Goal: Contribute content: Add original content to the website for others to see

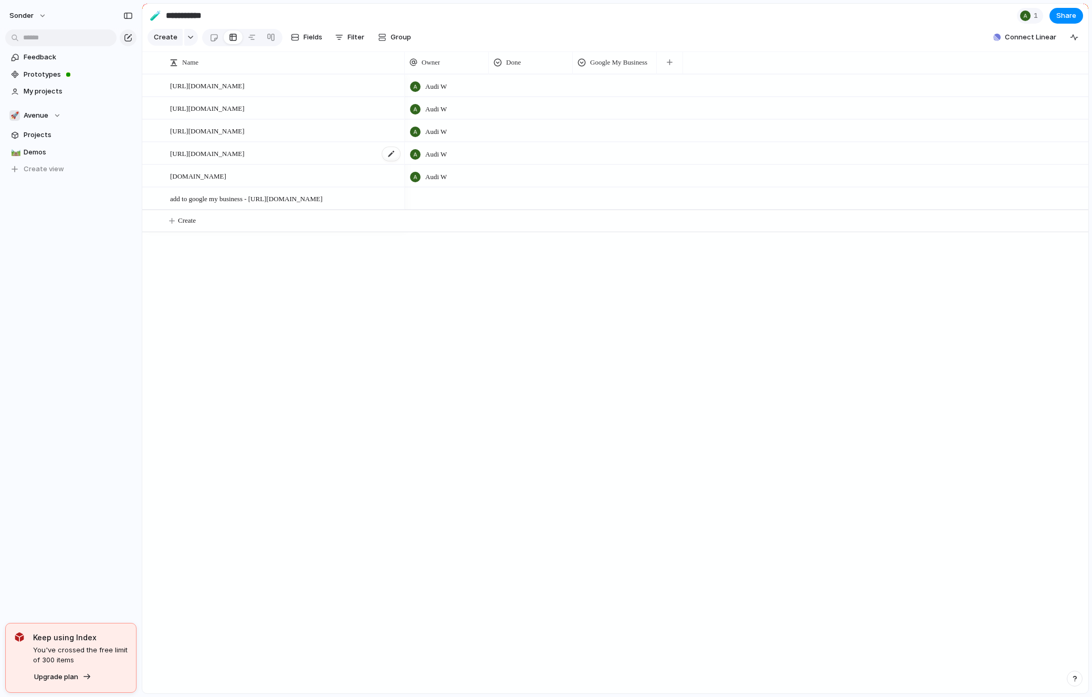
click at [222, 153] on span "[URL][DOMAIN_NAME]" at bounding box center [207, 153] width 75 height 12
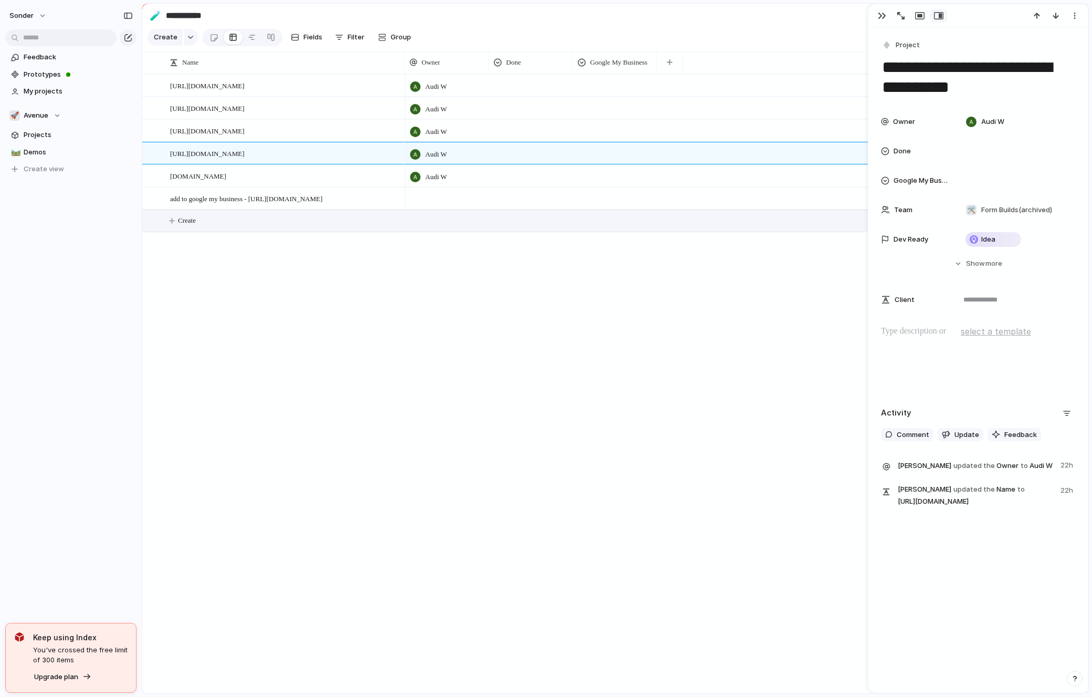
click at [226, 216] on button "Create" at bounding box center [629, 221] width 952 height 22
click at [225, 224] on textarea at bounding box center [283, 222] width 227 height 13
type textarea "*"
click at [38, 118] on span "Avenue" at bounding box center [36, 115] width 25 height 11
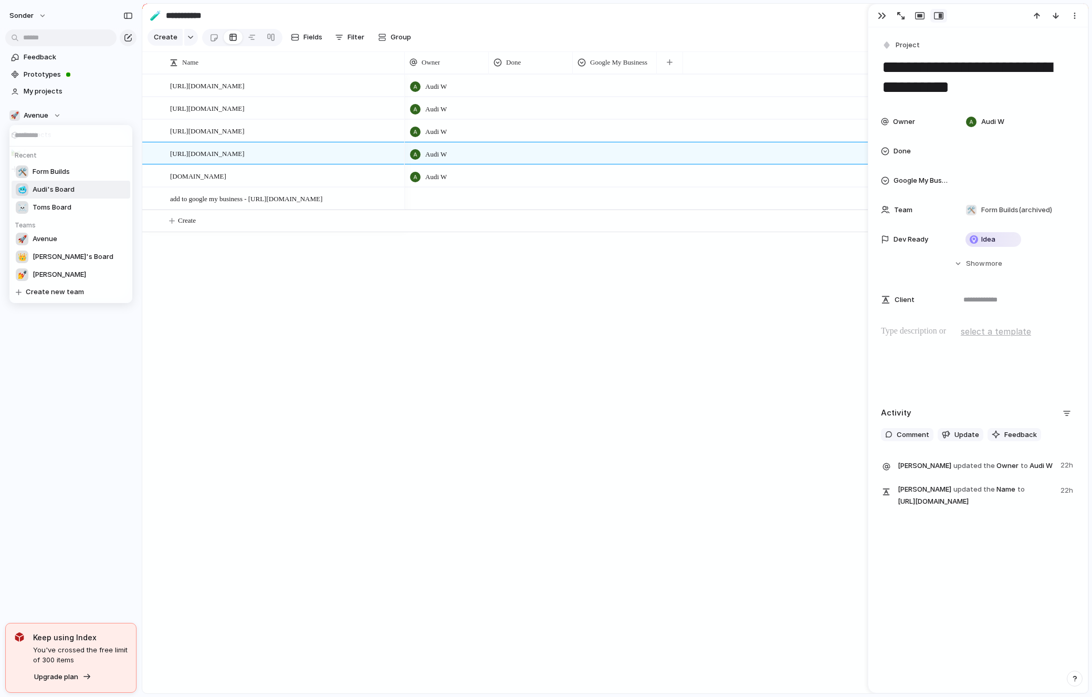
click at [56, 190] on span "Audi's Board" at bounding box center [54, 189] width 42 height 11
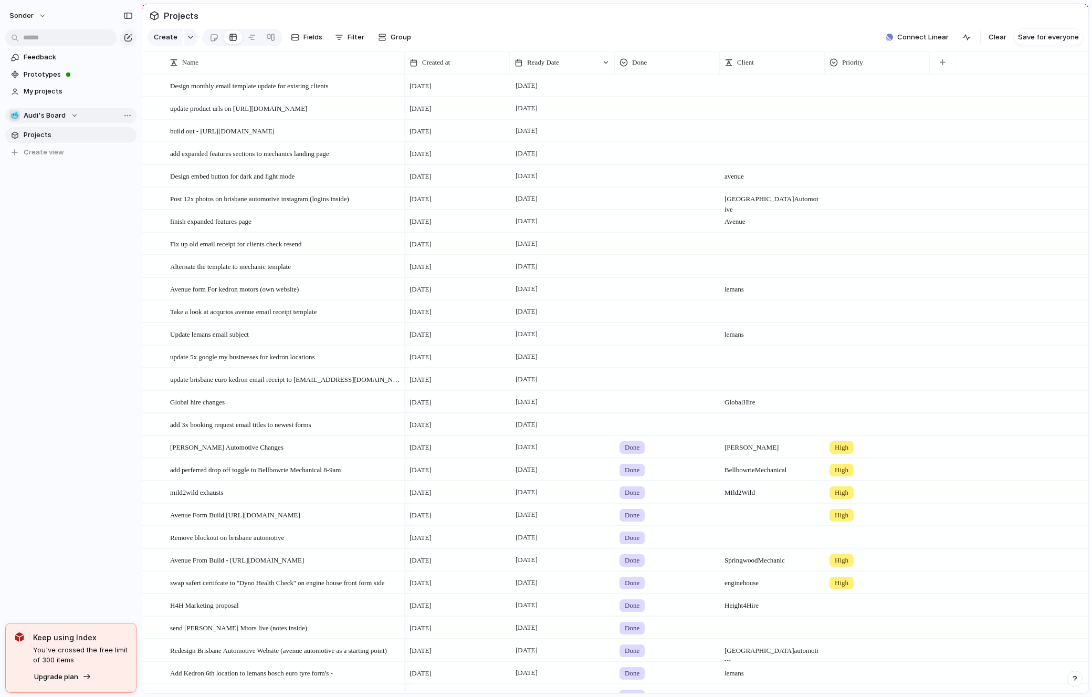
click at [50, 116] on span "Audi's Board" at bounding box center [45, 115] width 42 height 11
click at [56, 179] on li "🛠️ Form Builds" at bounding box center [71, 172] width 119 height 18
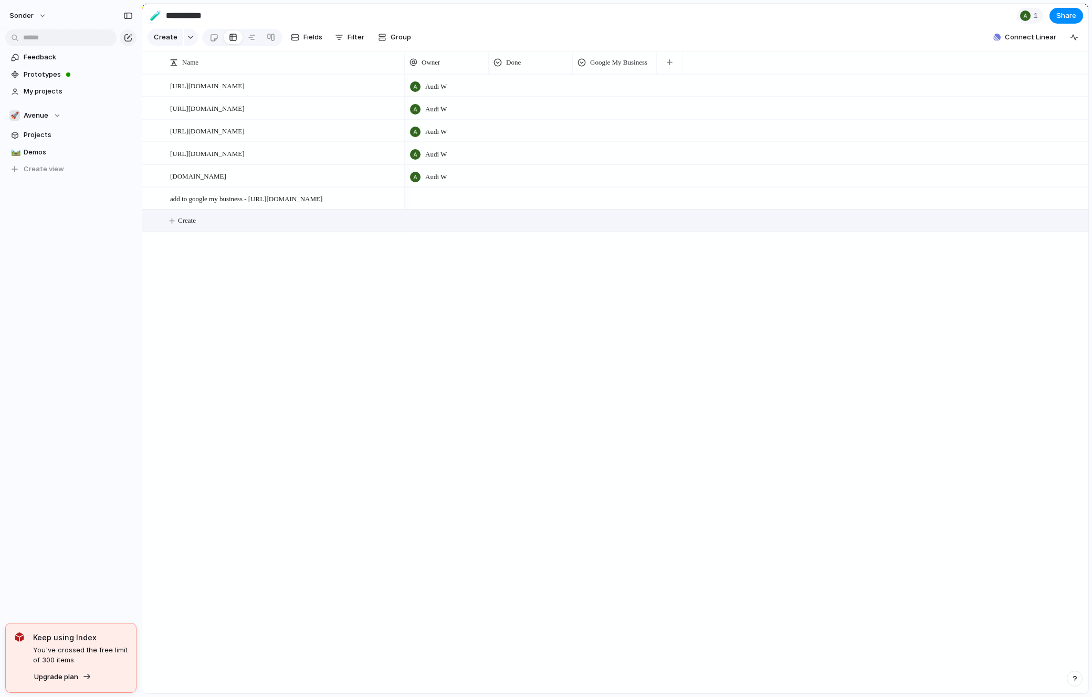
click at [196, 221] on span "Create" at bounding box center [187, 220] width 18 height 11
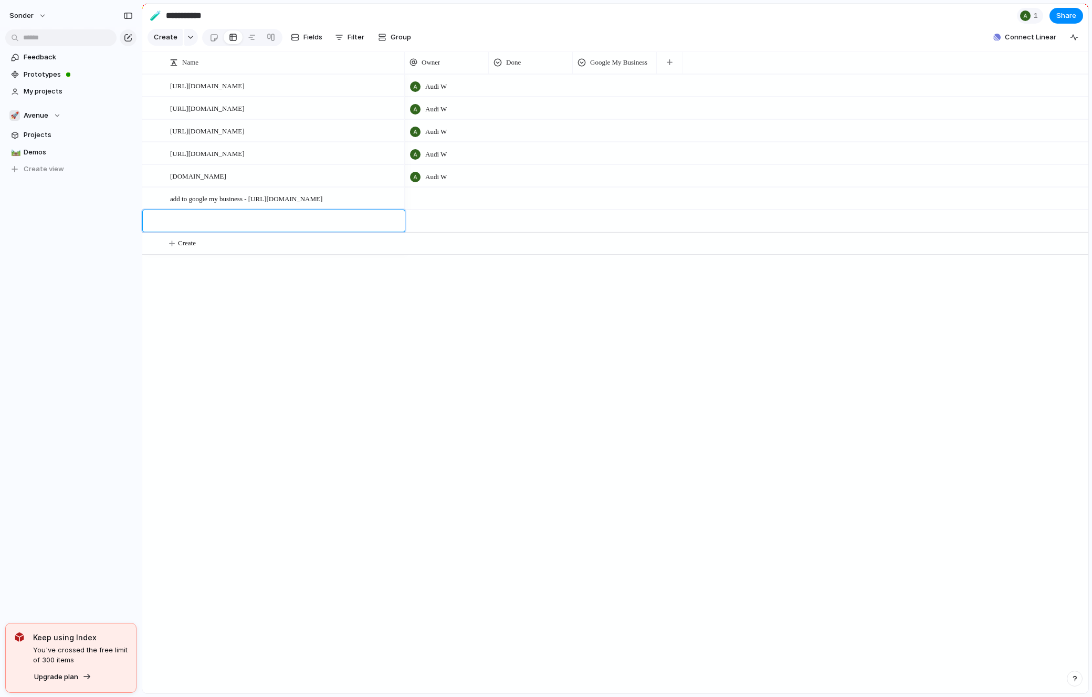
paste textarea "**********"
type textarea "**********"
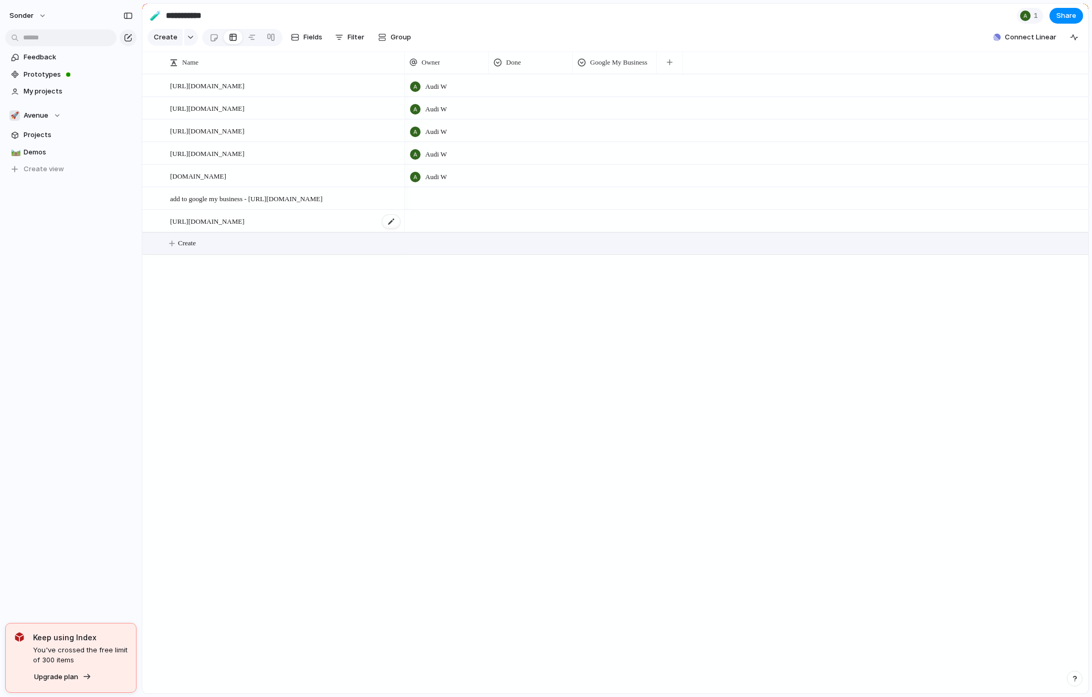
click at [268, 222] on div "[URL][DOMAIN_NAME]" at bounding box center [285, 222] width 231 height 22
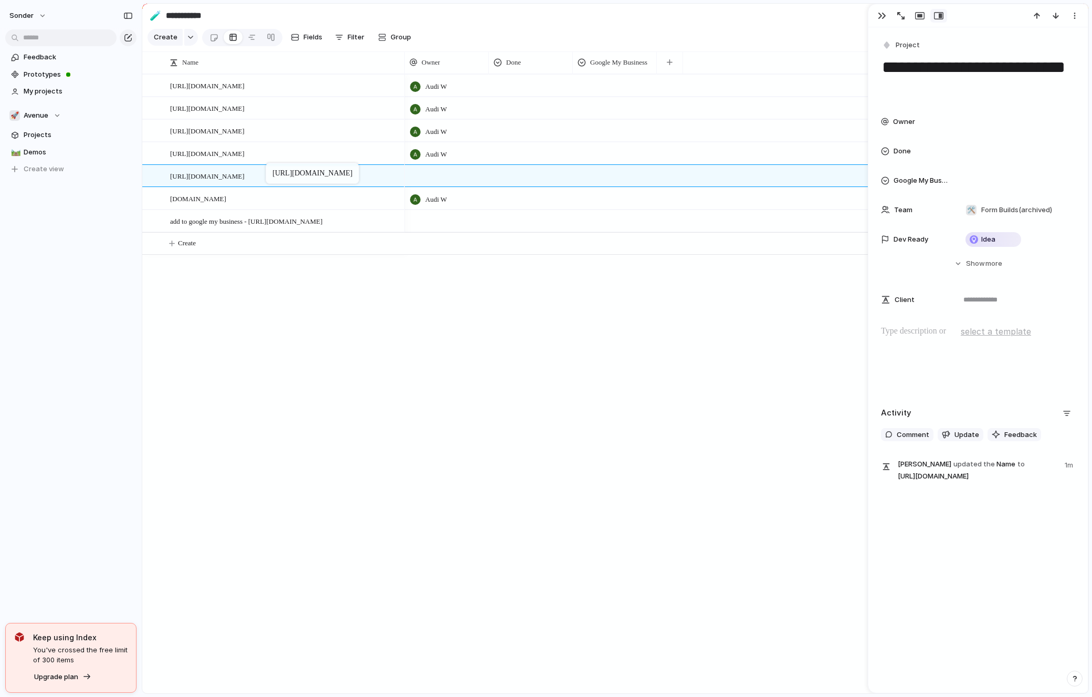
drag, startPoint x: 276, startPoint y: 218, endPoint x: 271, endPoint y: 165, distance: 53.8
click at [426, 178] on div at bounding box center [447, 176] width 84 height 22
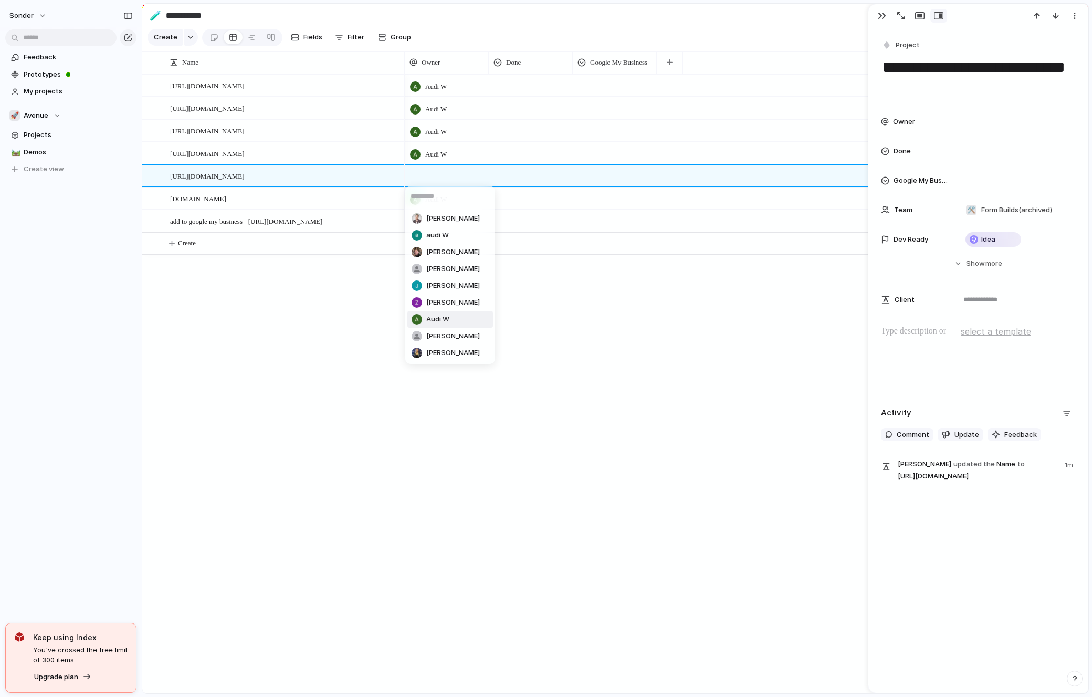
click at [447, 315] on span "Audi W" at bounding box center [437, 319] width 23 height 11
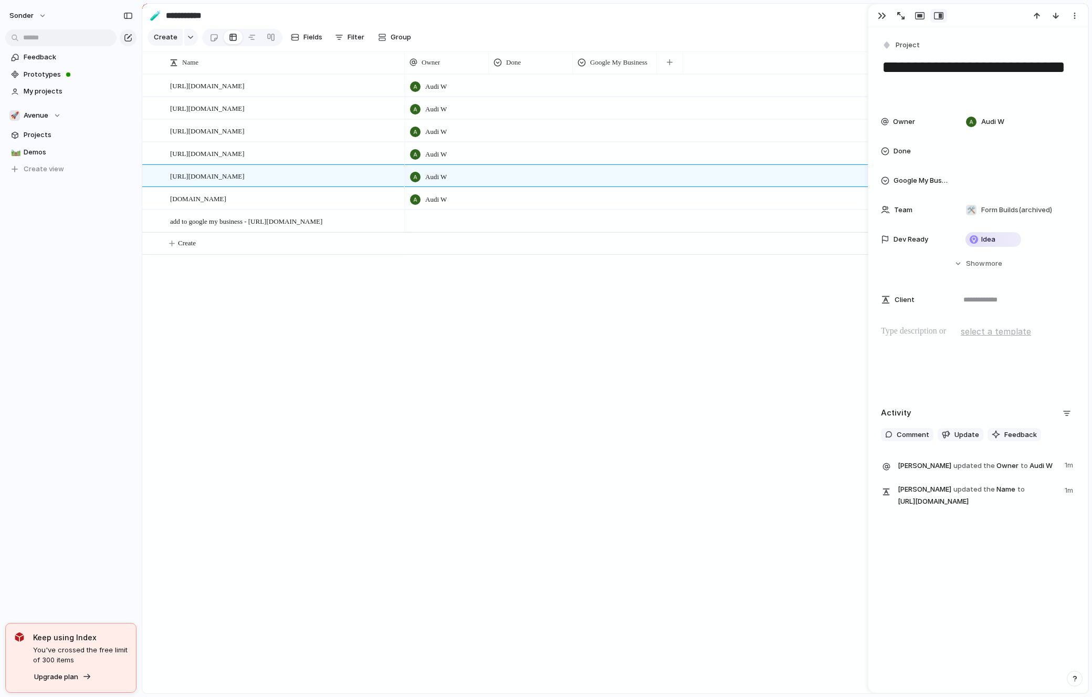
click at [940, 361] on div at bounding box center [978, 358] width 194 height 67
click at [940, 361] on div "To enrich screen reader interactions, please activate Accessibility in Grammarl…" at bounding box center [978, 358] width 194 height 67
click at [633, 276] on div "Audi W Audi W Audi W Audi W Audi W Audi W" at bounding box center [747, 383] width 684 height 619
click at [448, 285] on div "Audi W Audi W Audi W Audi W Audi W Audi W" at bounding box center [747, 383] width 684 height 619
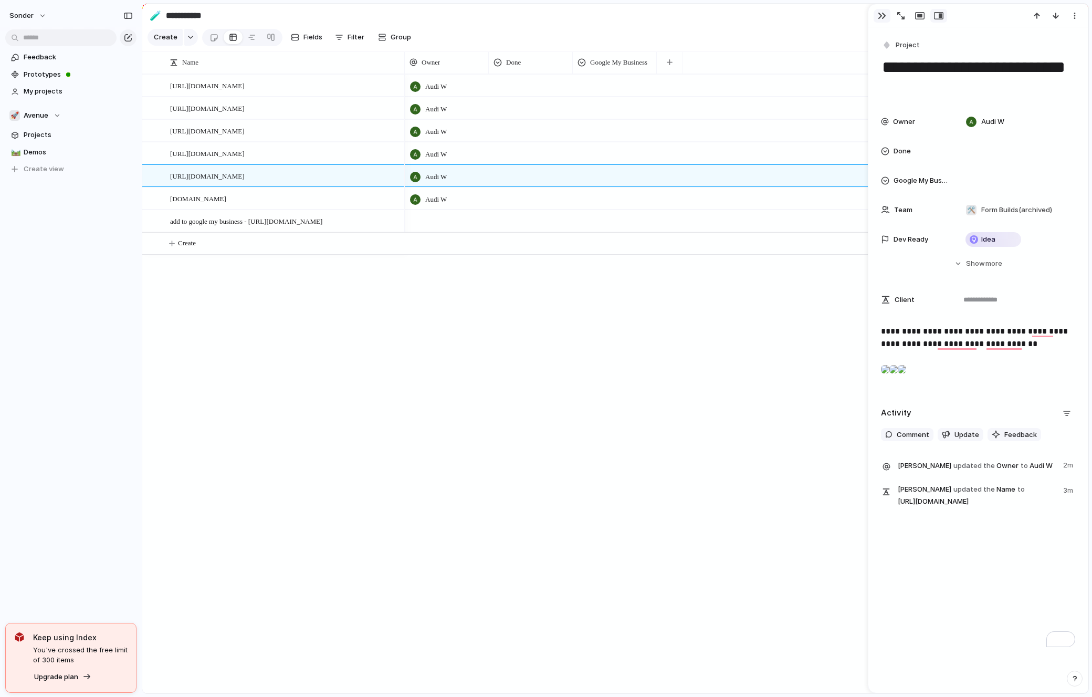
click at [883, 21] on button "button" at bounding box center [882, 16] width 17 height 14
